Goal: Task Accomplishment & Management: Manage account settings

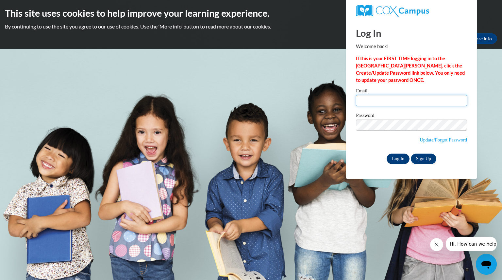
type input "[EMAIL_ADDRESS][DOMAIN_NAME]"
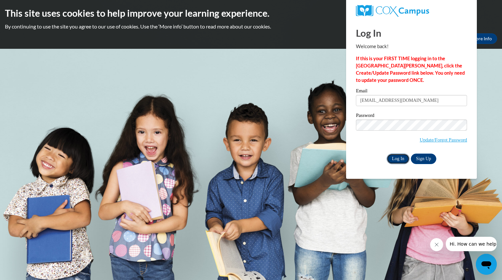
click at [400, 160] on input "Log In" at bounding box center [398, 158] width 23 height 10
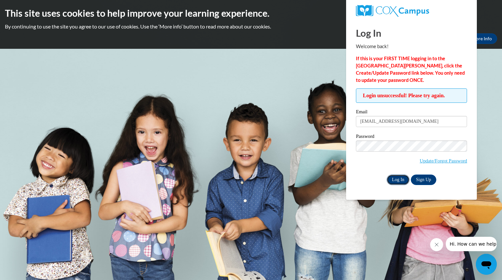
click at [404, 177] on input "Log In" at bounding box center [398, 179] width 23 height 10
click at [343, 145] on body "This site uses cookies to help improve your learning experience. By continuing …" at bounding box center [251, 140] width 502 height 280
click at [387, 174] on input "Log In" at bounding box center [398, 179] width 23 height 10
click at [434, 163] on link "Update/Forgot Password" at bounding box center [443, 160] width 47 height 5
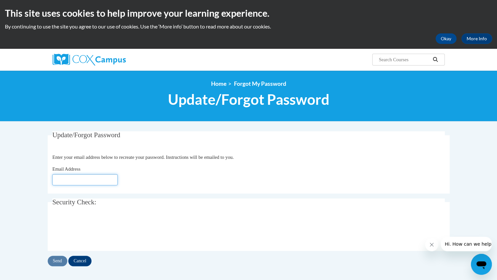
click at [74, 178] on input "Email Address" at bounding box center [84, 179] width 65 height 11
type input "[EMAIL_ADDRESS][DOMAIN_NAME]"
click at [59, 259] on input "Send" at bounding box center [58, 260] width 20 height 10
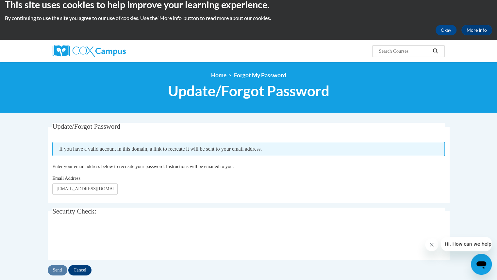
scroll to position [9, 0]
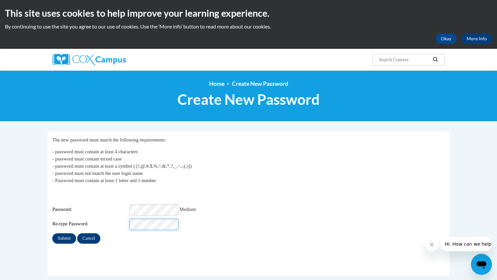
click at [52, 233] on input "Submit" at bounding box center [64, 238] width 24 height 10
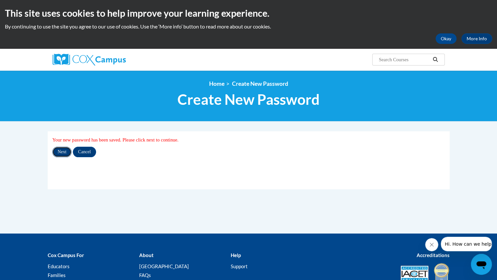
click at [63, 152] on input "Next" at bounding box center [61, 151] width 19 height 10
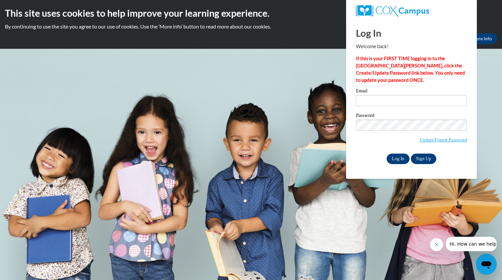
type input "[EMAIL_ADDRESS][DOMAIN_NAME]"
click at [396, 159] on input "Log In" at bounding box center [398, 158] width 23 height 10
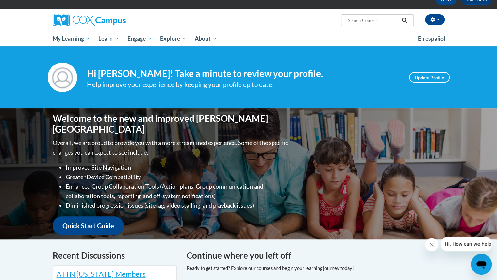
click at [388, 164] on div "Welcome to the new and improved Cox Campus Overall, we are proud to provide you…" at bounding box center [249, 173] width 412 height 131
